Goal: Complete application form

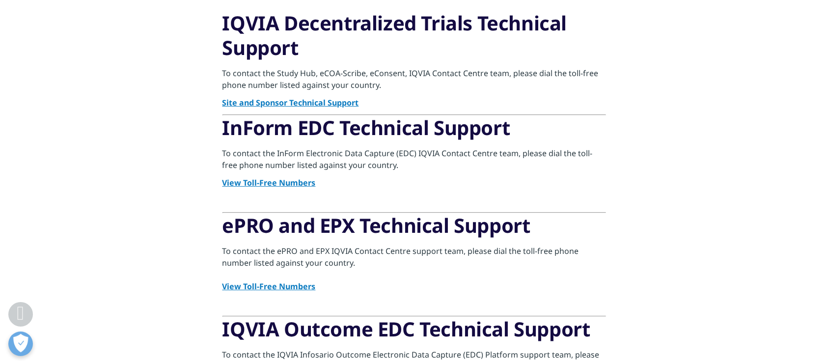
scroll to position [154, 0]
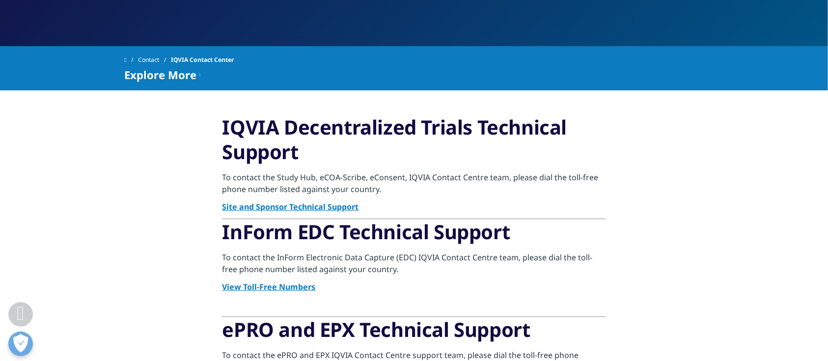
click at [300, 203] on link "Site and Sponsor Technical Support" at bounding box center [291, 206] width 137 height 11
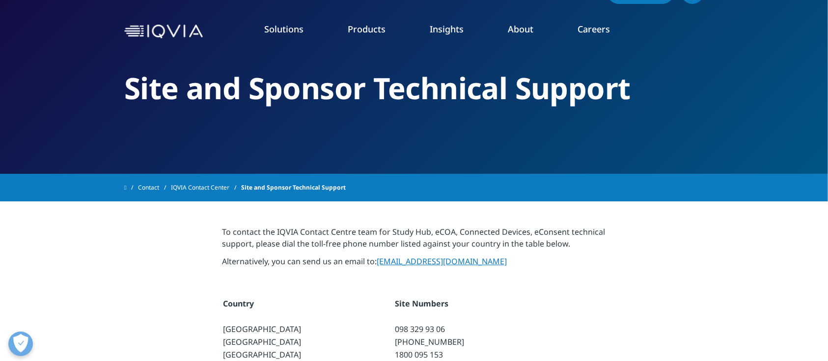
scroll to position [25, 0]
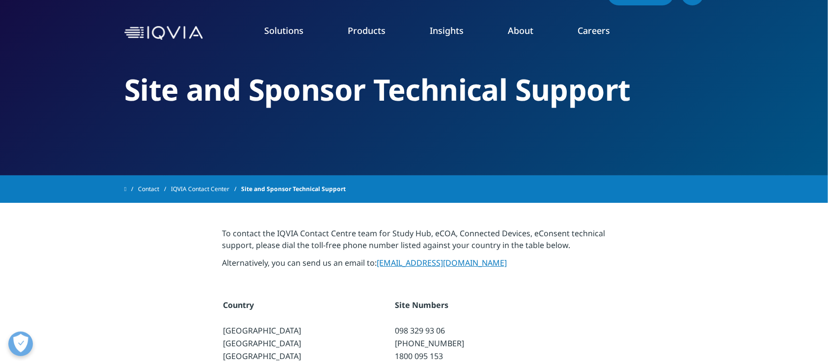
click at [55, 115] on link "Grant Plan" at bounding box center [116, 117] width 149 height 11
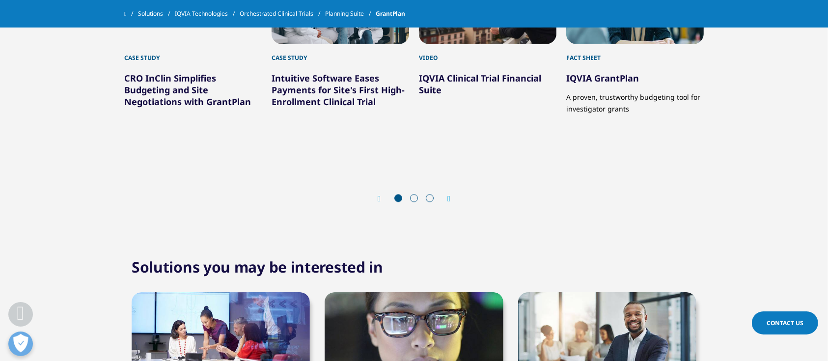
scroll to position [2034, 0]
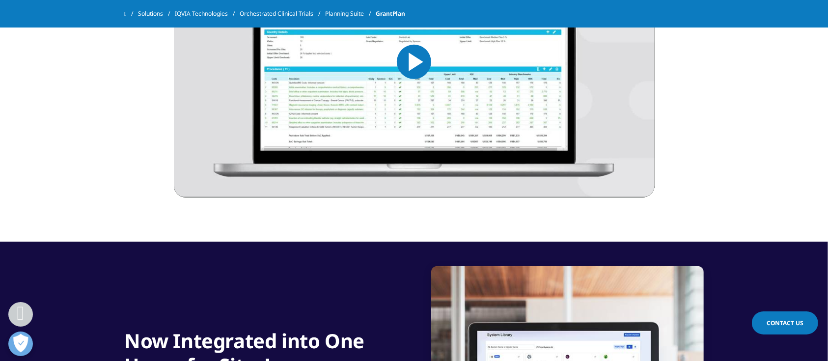
click at [798, 325] on span "Contact Us" at bounding box center [785, 323] width 37 height 8
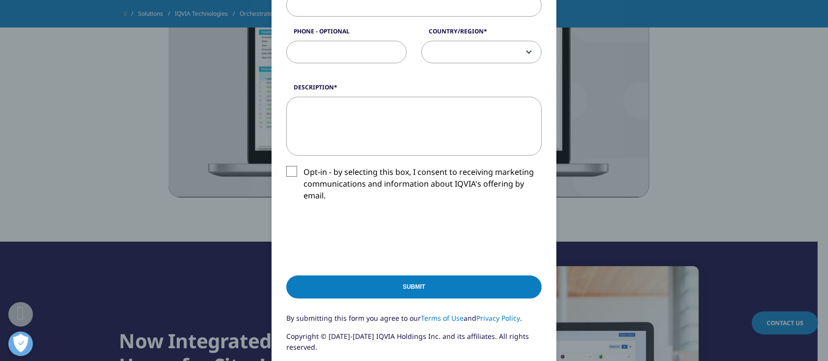
scroll to position [455, 0]
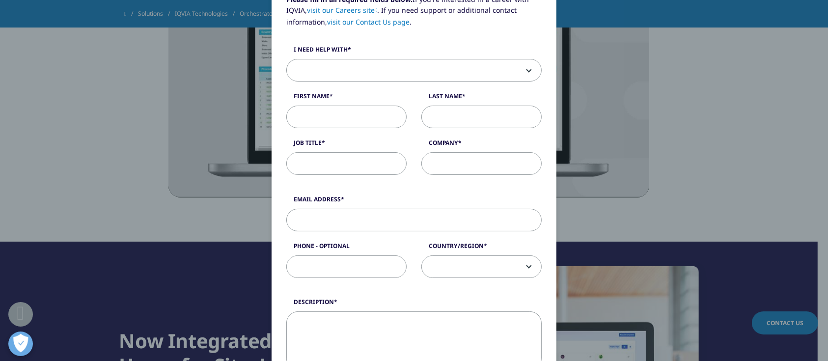
scroll to position [0, 0]
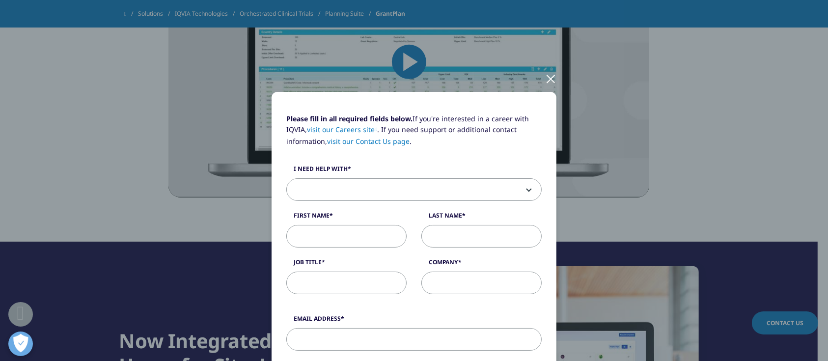
click at [550, 86] on div at bounding box center [550, 78] width 11 height 27
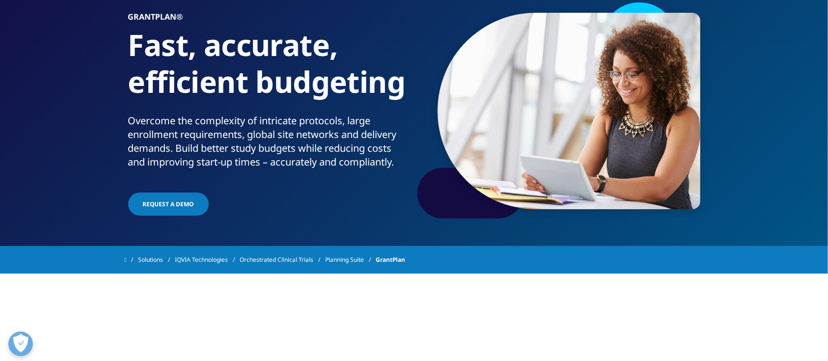
scroll to position [77, 0]
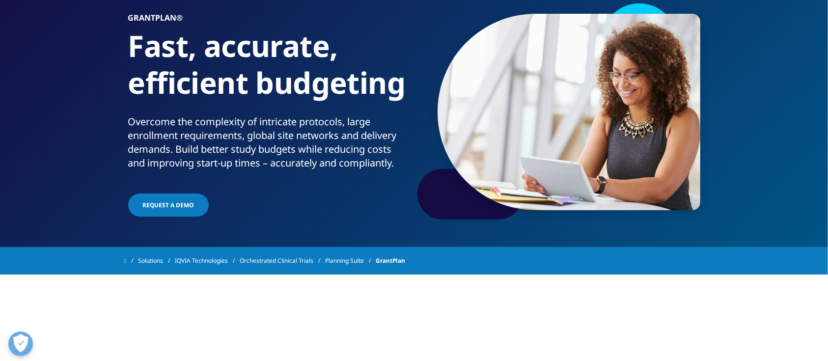
click at [182, 215] on link "Request a Demo" at bounding box center [168, 205] width 81 height 23
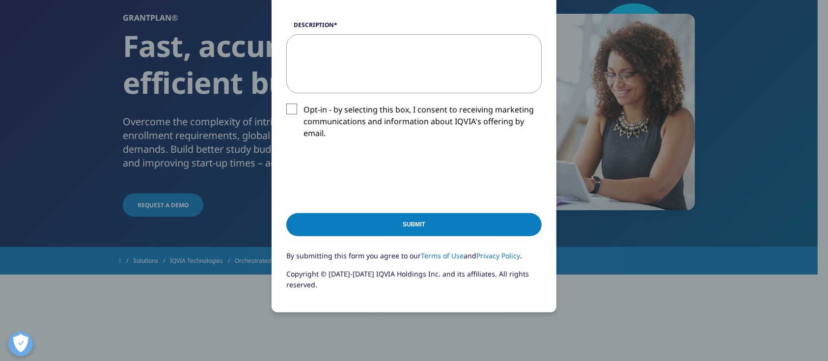
click at [612, 263] on div "Request a Demo Request a Demo First Name Last Name Job Title Company Email Addr…" at bounding box center [414, 40] width 580 height 761
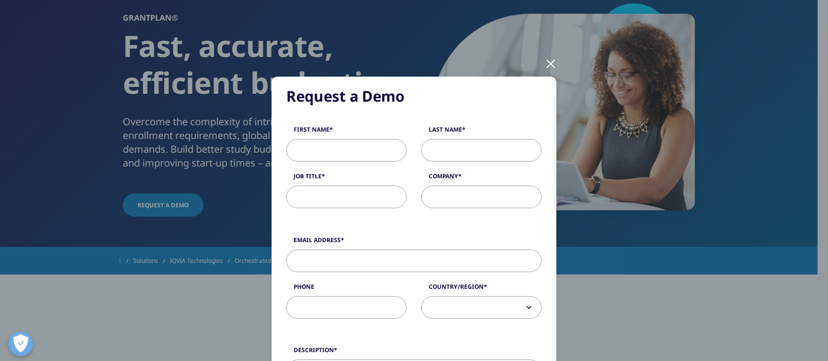
scroll to position [0, 0]
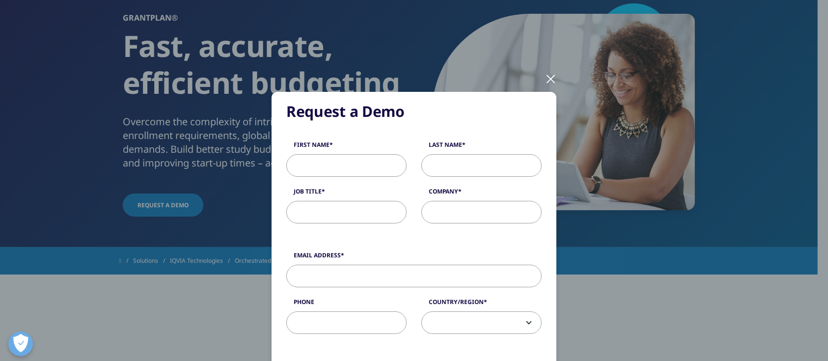
click at [551, 79] on div at bounding box center [550, 78] width 11 height 27
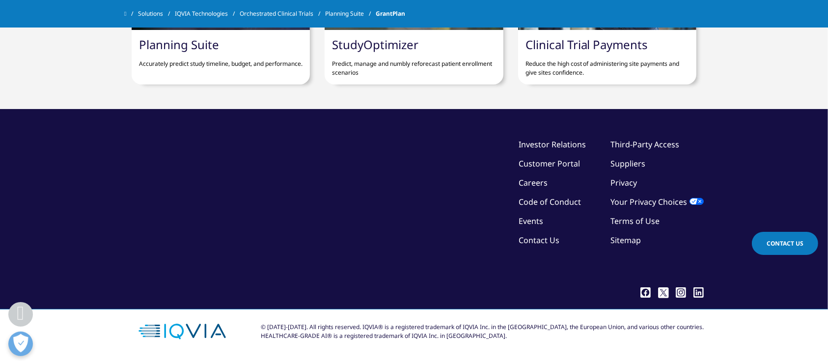
scroll to position [2305, 0]
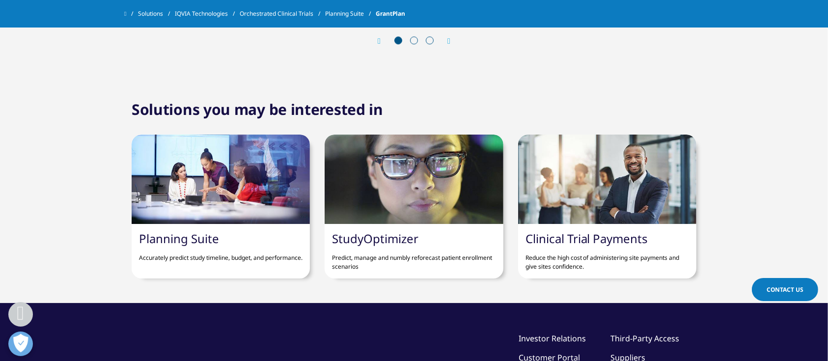
click at [783, 290] on span "Contact Us" at bounding box center [785, 289] width 37 height 8
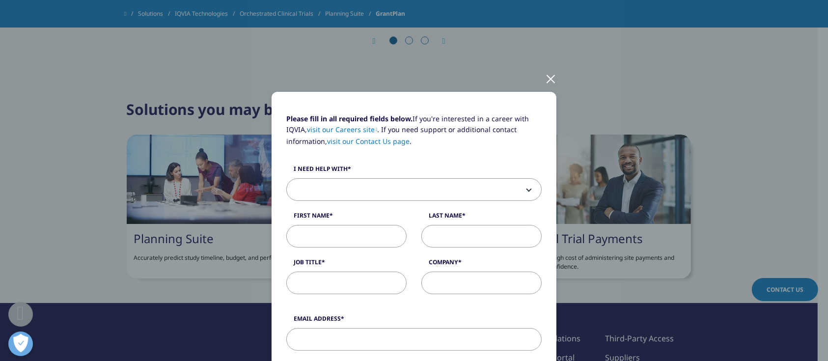
click at [469, 194] on span at bounding box center [414, 190] width 254 height 23
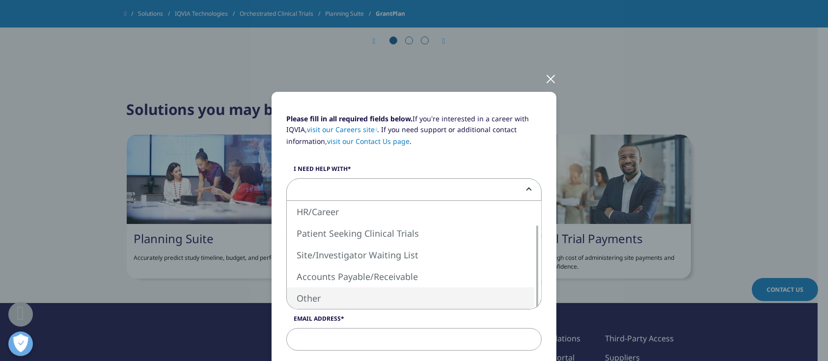
select select "Other"
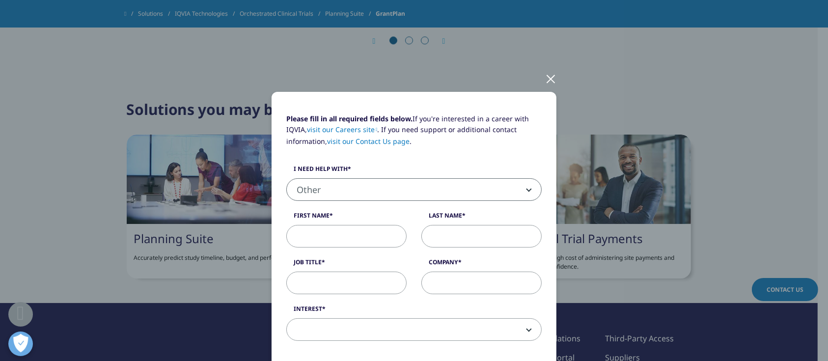
click at [370, 240] on input "First Name" at bounding box center [346, 236] width 120 height 23
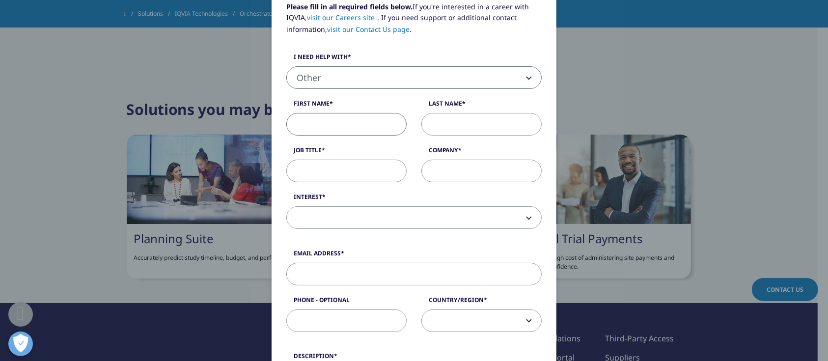
scroll to position [112, 0]
click at [353, 226] on span at bounding box center [414, 217] width 254 height 23
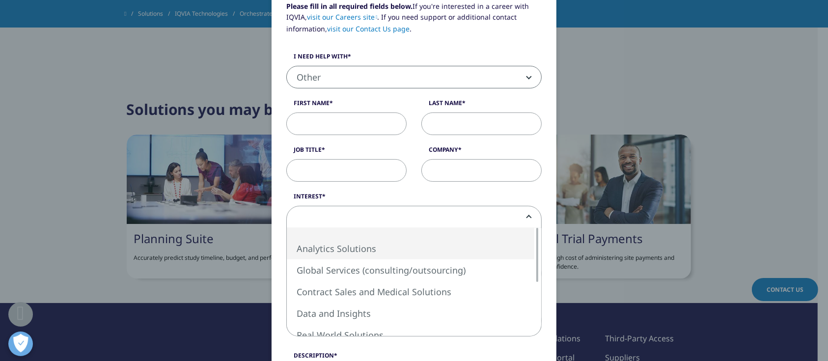
select select "Analytics Solutions"
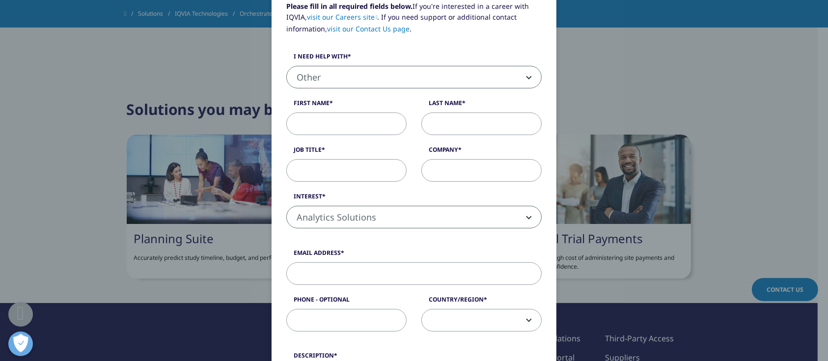
click at [370, 170] on input "Job Title" at bounding box center [346, 170] width 120 height 23
click at [355, 109] on label "First Name" at bounding box center [346, 106] width 120 height 14
click at [355, 112] on input "First Name" at bounding box center [346, 123] width 120 height 23
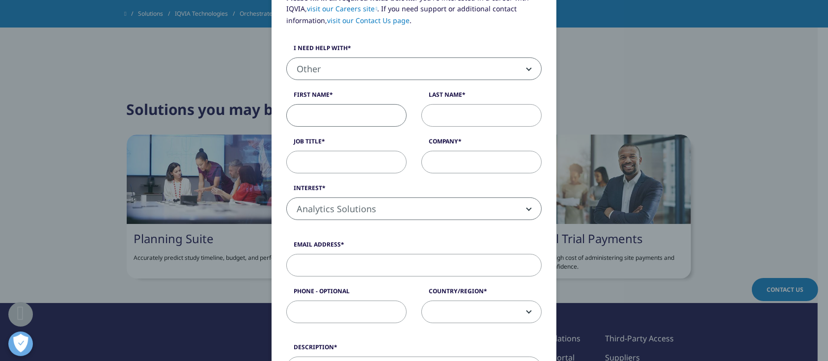
scroll to position [0, 0]
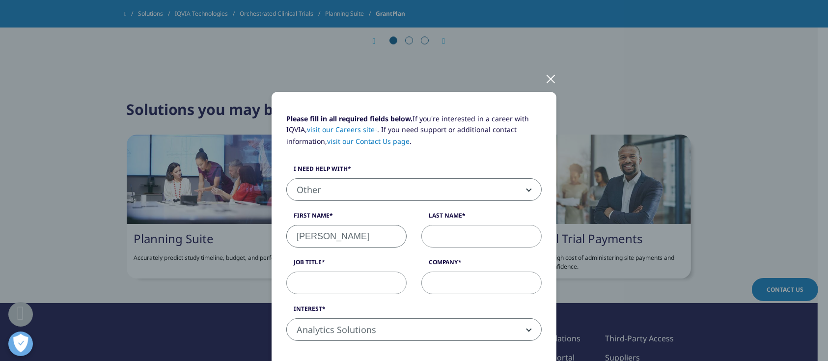
type input "Gabriel"
type input "Kobayakawa"
click at [315, 284] on input "Job Title" at bounding box center [346, 283] width 120 height 23
drag, startPoint x: 349, startPoint y: 287, endPoint x: 202, endPoint y: 286, distance: 146.4
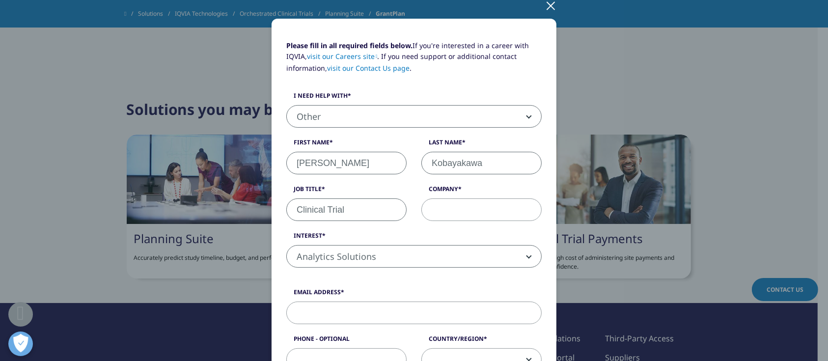
scroll to position [74, 0]
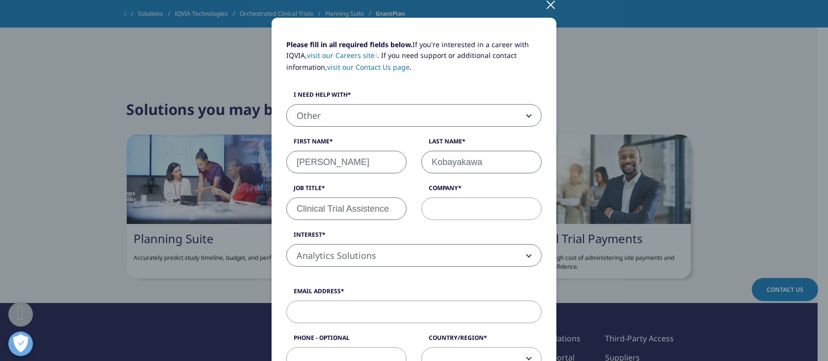
drag, startPoint x: 391, startPoint y: 212, endPoint x: 341, endPoint y: 203, distance: 50.0
click at [341, 203] on input "Clinical Trial Assistence" at bounding box center [346, 208] width 120 height 23
type input "Clinical Trial Intern"
click at [457, 210] on input "Company" at bounding box center [481, 208] width 120 height 23
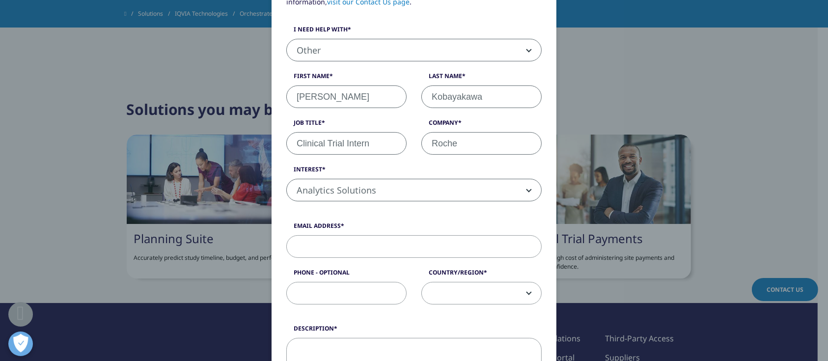
scroll to position [141, 0]
type input "Roche"
click at [453, 204] on div "Please fill in all required fields below. If you're interested in a career with…" at bounding box center [414, 91] width 270 height 238
click at [385, 252] on input "Email Address" at bounding box center [413, 245] width 255 height 23
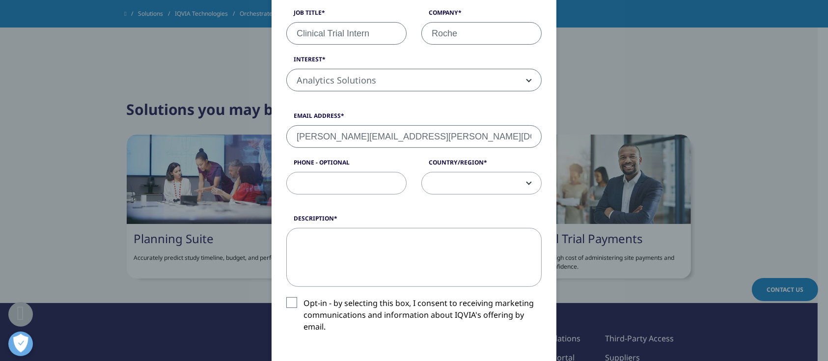
type input "gabriel.kobayakawa@roche.com"
drag, startPoint x: 436, startPoint y: 133, endPoint x: 160, endPoint y: 163, distance: 278.2
click at [160, 163] on div "Please fill in all required fields below. If you're interested in a career with…" at bounding box center [414, 182] width 580 height 864
click at [323, 185] on input "Phone - Optional" at bounding box center [346, 183] width 120 height 23
click at [481, 186] on span at bounding box center [481, 183] width 119 height 23
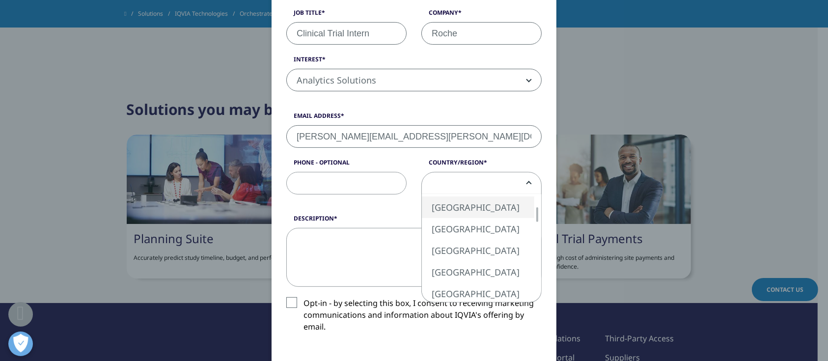
select select "[GEOGRAPHIC_DATA]"
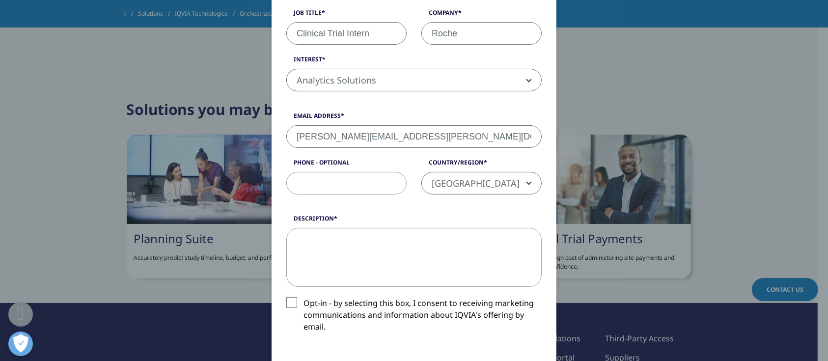
click at [388, 246] on textarea "Description" at bounding box center [413, 257] width 255 height 59
type textarea "I"
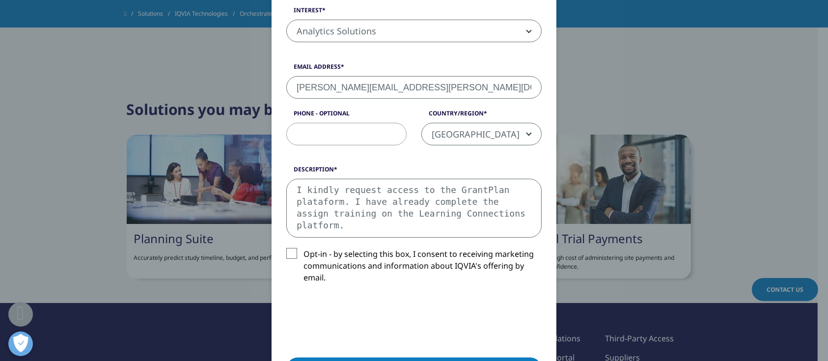
scroll to position [299, 0]
drag, startPoint x: 512, startPoint y: 215, endPoint x: 270, endPoint y: 159, distance: 248.1
click at [272, 159] on div "Please fill in all required fields below. If you're interested in a career with…" at bounding box center [414, 125] width 285 height 664
paste textarea "form. I have already completed"
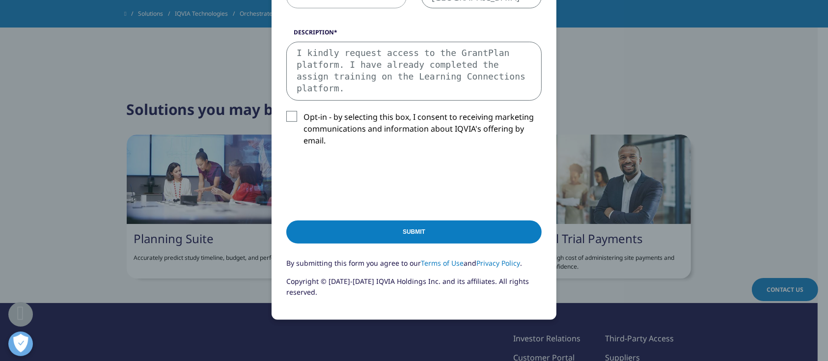
scroll to position [436, 0]
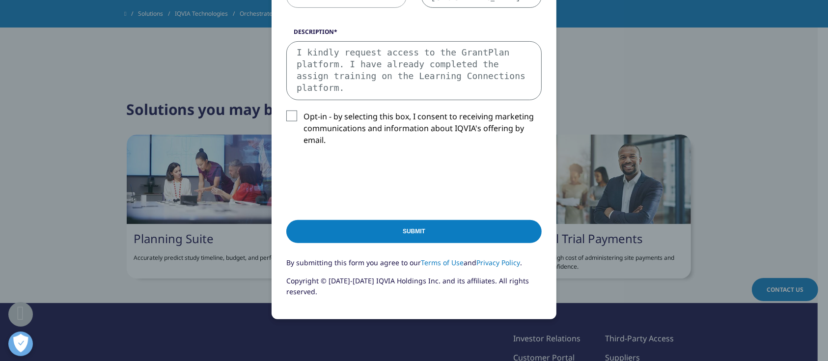
type textarea "I kindly request access to the GrantPlan platform. I have already completed the…"
click at [358, 230] on input "Submit" at bounding box center [413, 231] width 255 height 23
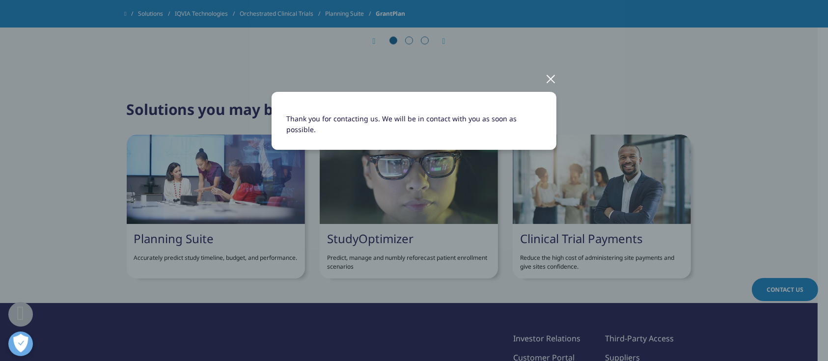
scroll to position [0, 0]
click at [545, 78] on div at bounding box center [550, 78] width 11 height 27
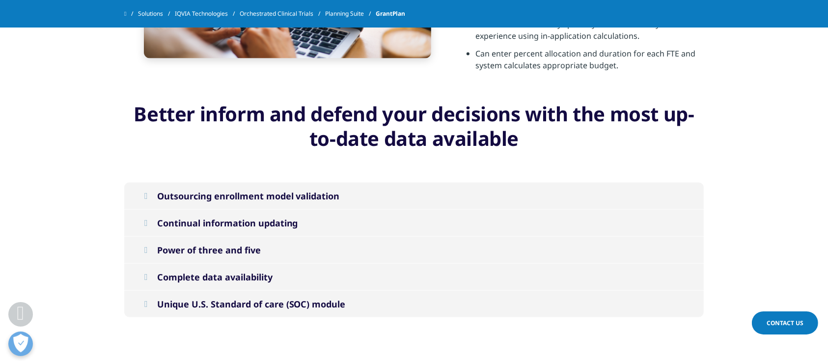
scroll to position [1477, 0]
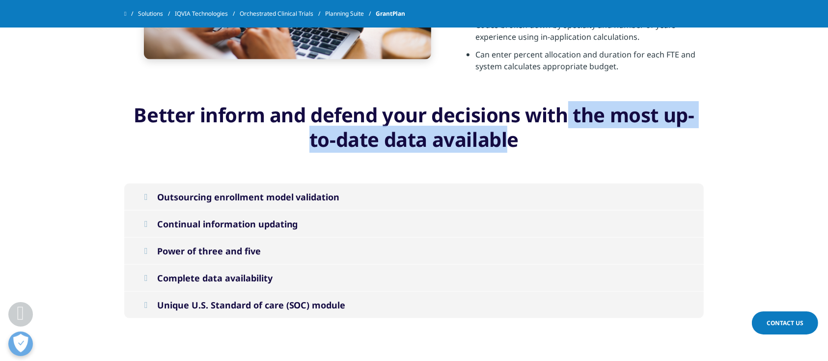
drag, startPoint x: 510, startPoint y: 143, endPoint x: 566, endPoint y: 126, distance: 58.3
click at [566, 126] on center "Better inform and defend your decisions with the most up-to-date data available" at bounding box center [414, 127] width 580 height 49
